Goal: Task Accomplishment & Management: Use online tool/utility

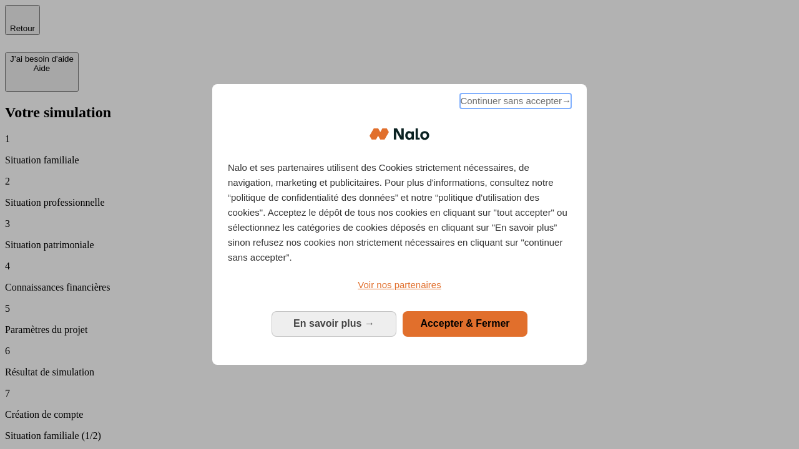
click at [514, 103] on span "Continuer sans accepter →" at bounding box center [515, 101] width 111 height 15
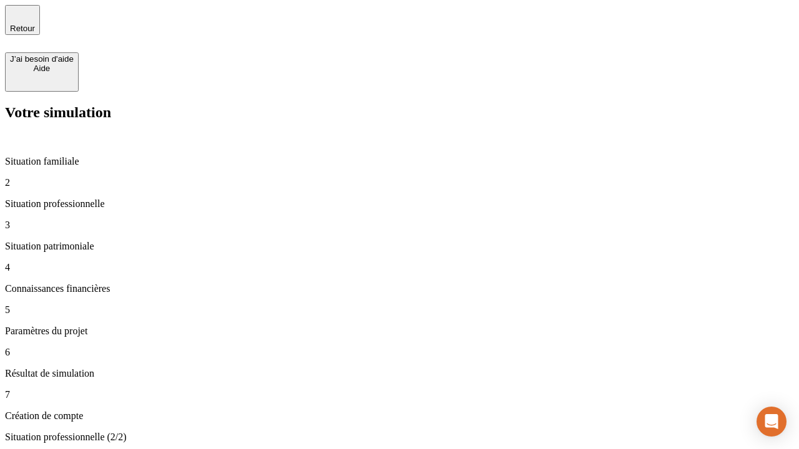
type input "70 000"
type input "1 000"
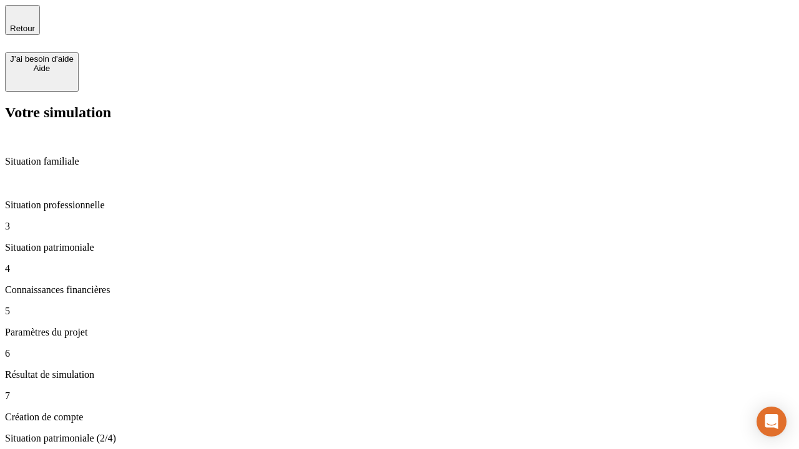
type input "800"
type input "6"
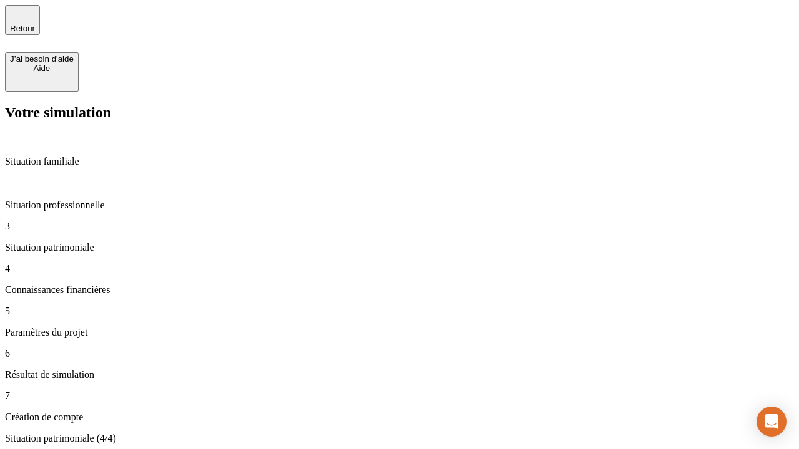
type input "400"
type input "3"
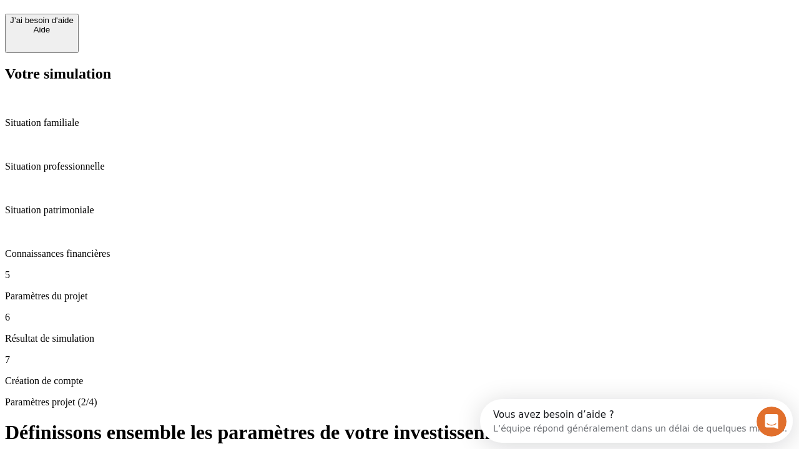
scroll to position [11, 0]
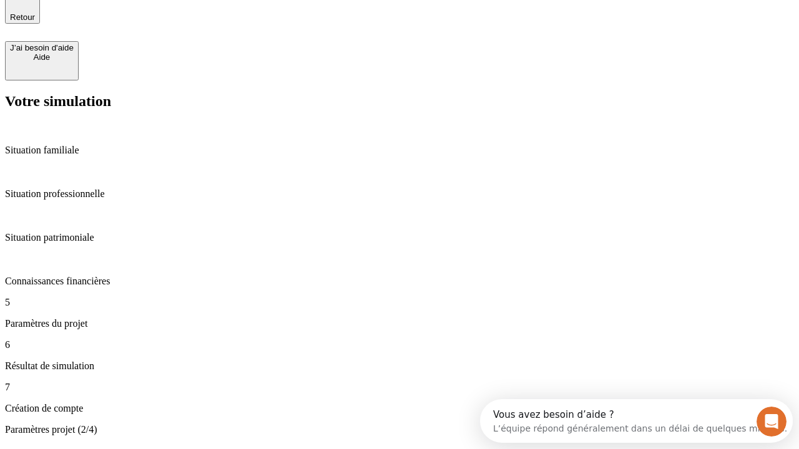
type input "35"
type input "500"
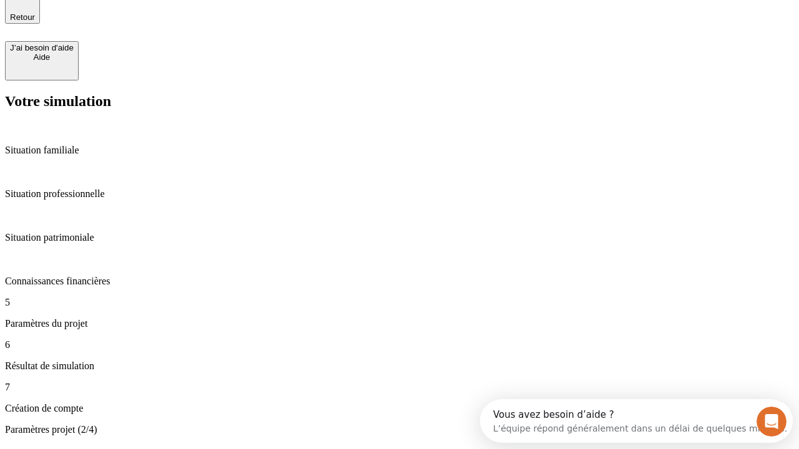
type input "640"
